Goal: Information Seeking & Learning: Compare options

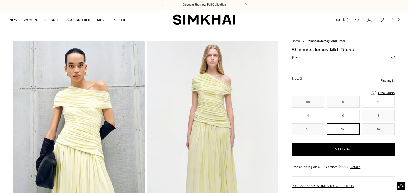
scroll to position [2, 0]
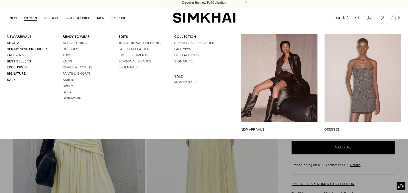
click at [178, 83] on link "New to Sale" at bounding box center [185, 83] width 22 height 4
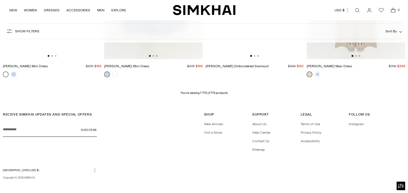
scroll to position [7745, 0]
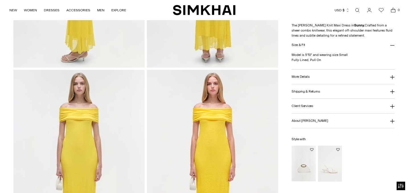
scroll to position [370, 0]
click at [328, 73] on button "More Details" at bounding box center [342, 77] width 103 height 15
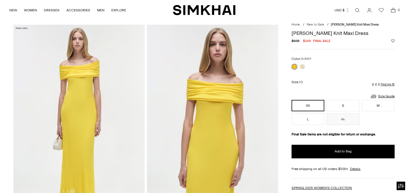
scroll to position [17, 0]
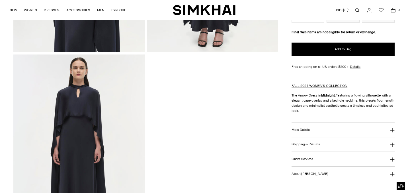
scroll to position [393, 0]
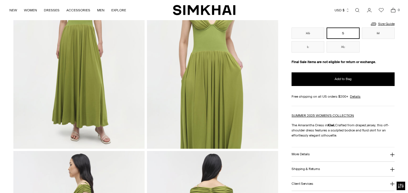
scroll to position [212, 0]
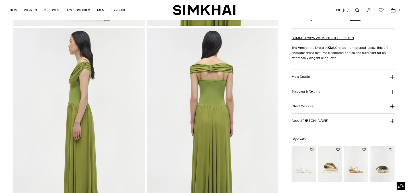
click at [300, 77] on h3 "More Details" at bounding box center [300, 77] width 18 height 4
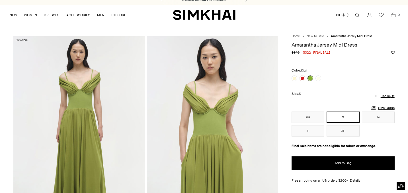
scroll to position [0, 0]
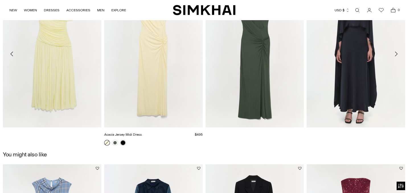
scroll to position [890, 0]
